Goal: Task Accomplishment & Management: Manage account settings

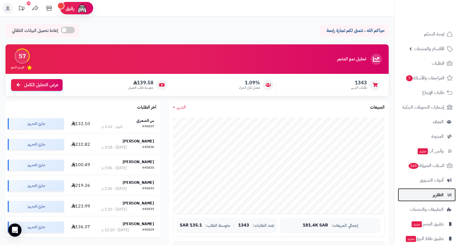
click at [438, 198] on span "التقارير" at bounding box center [438, 195] width 11 height 8
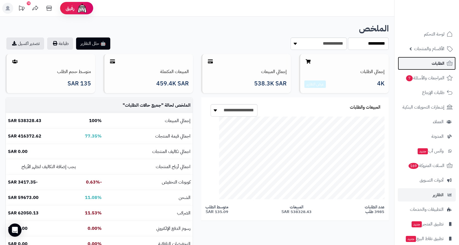
click at [416, 63] on link "الطلبات" at bounding box center [427, 63] width 58 height 13
